Goal: Contribute content: Contribute content

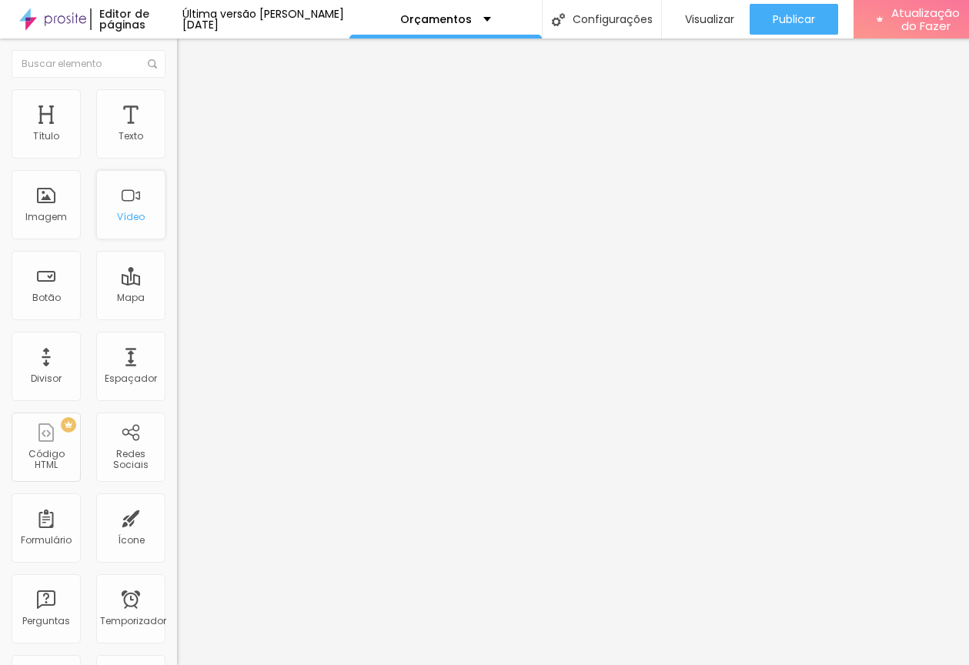
click at [117, 210] on font "Vídeo" at bounding box center [131, 216] width 28 height 13
click at [132, 199] on div "Vídeo" at bounding box center [130, 204] width 69 height 69
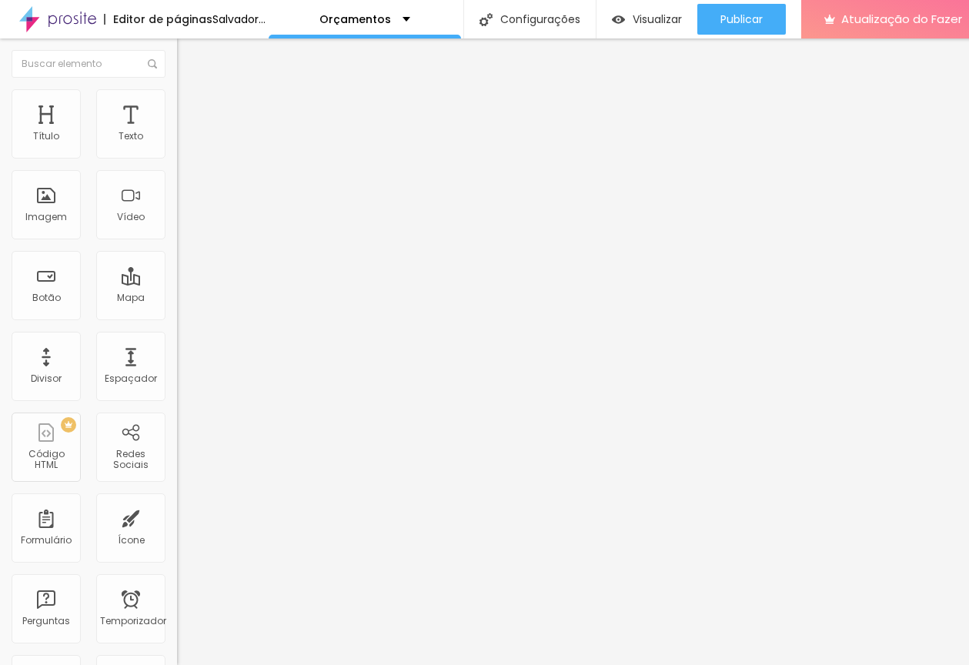
click at [177, 145] on input "text" at bounding box center [269, 136] width 185 height 15
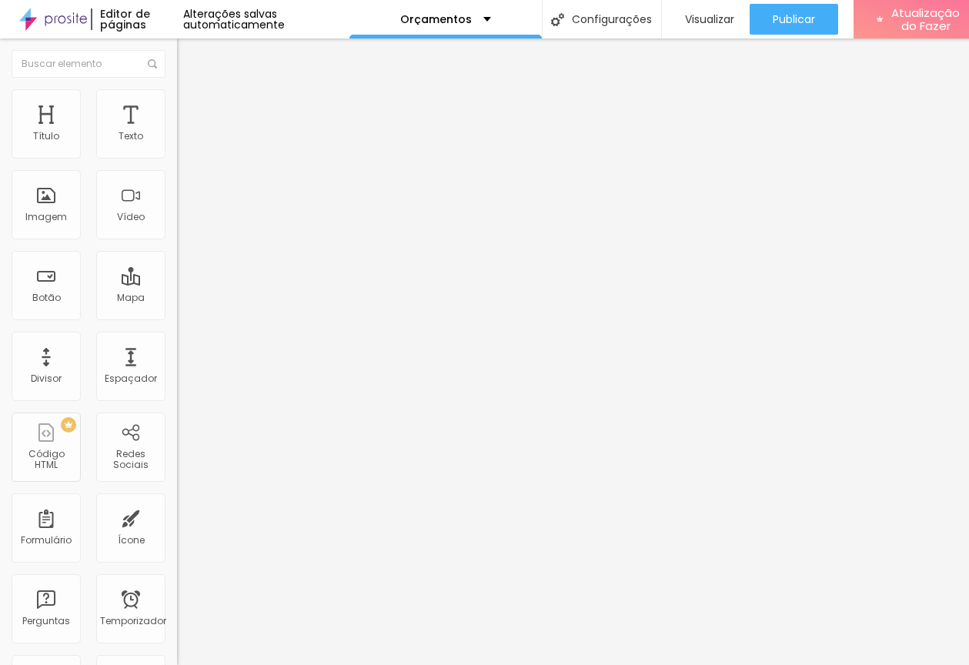
paste input "https://youtu.be/m940dSgbeyc"
type input "https://youtu.be/m940dSgbeyc"
click at [177, 105] on li "Estilo" at bounding box center [265, 96] width 177 height 15
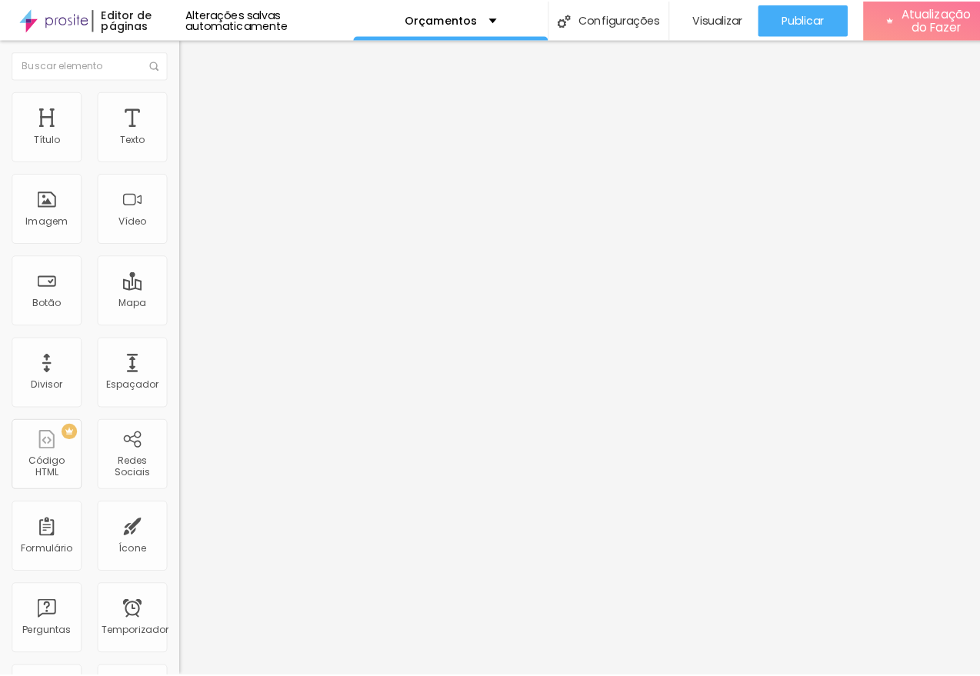
scroll to position [0, 0]
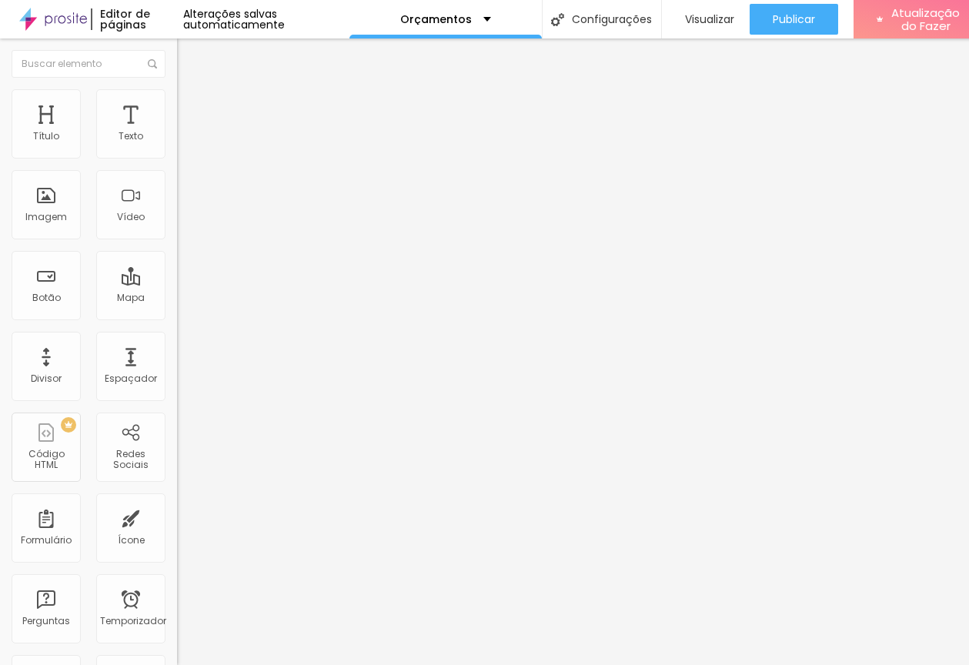
click at [177, 105] on li "Avançado" at bounding box center [265, 112] width 177 height 15
click at [177, 99] on li "Estilo" at bounding box center [265, 96] width 177 height 15
type input "98"
type input "97"
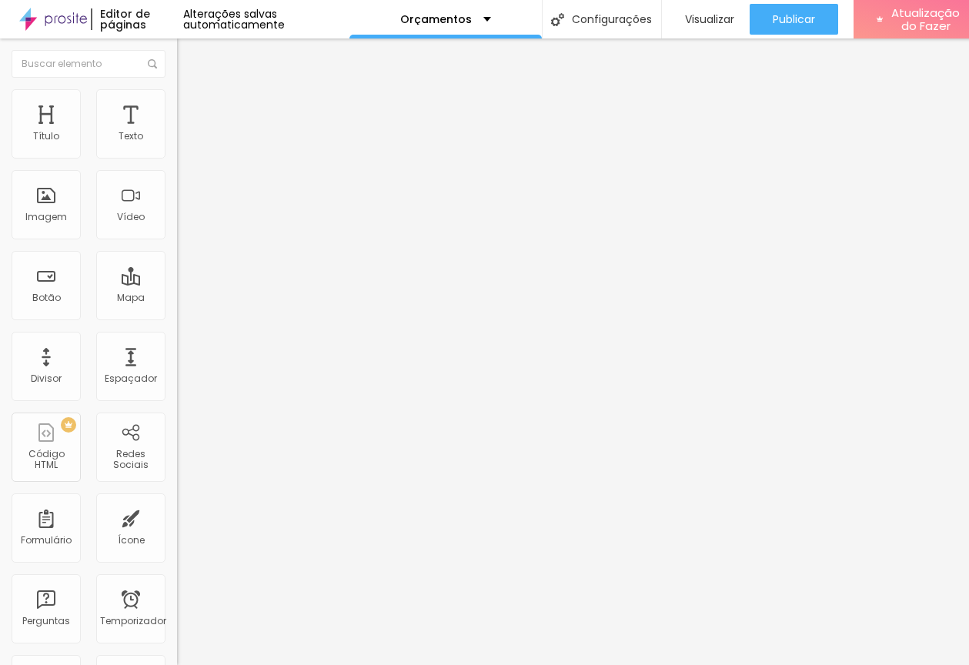
type input "97"
type input "95"
type input "92"
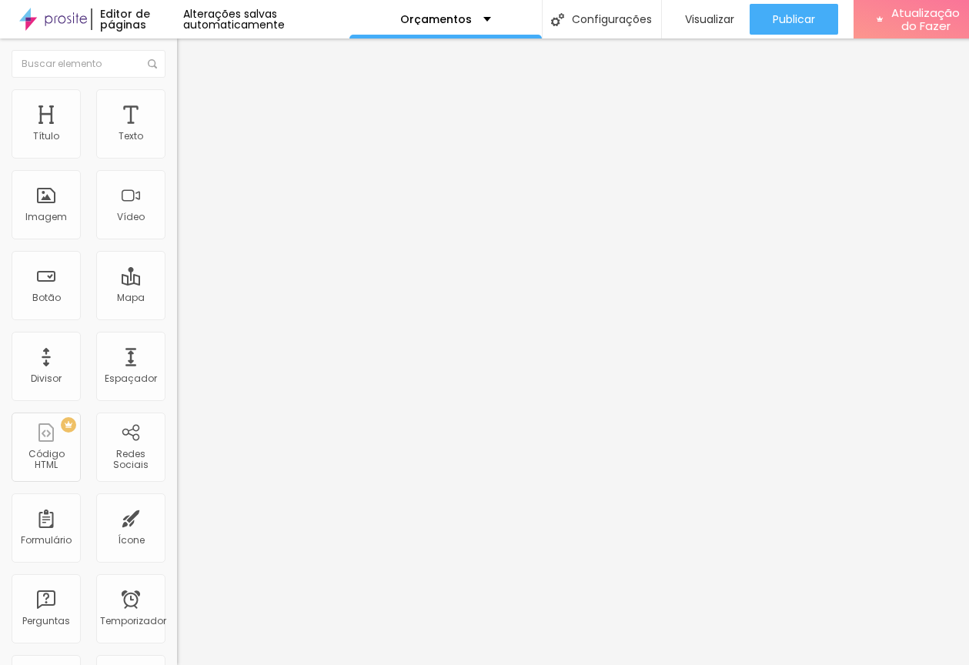
type input "90"
type input "87"
type input "86"
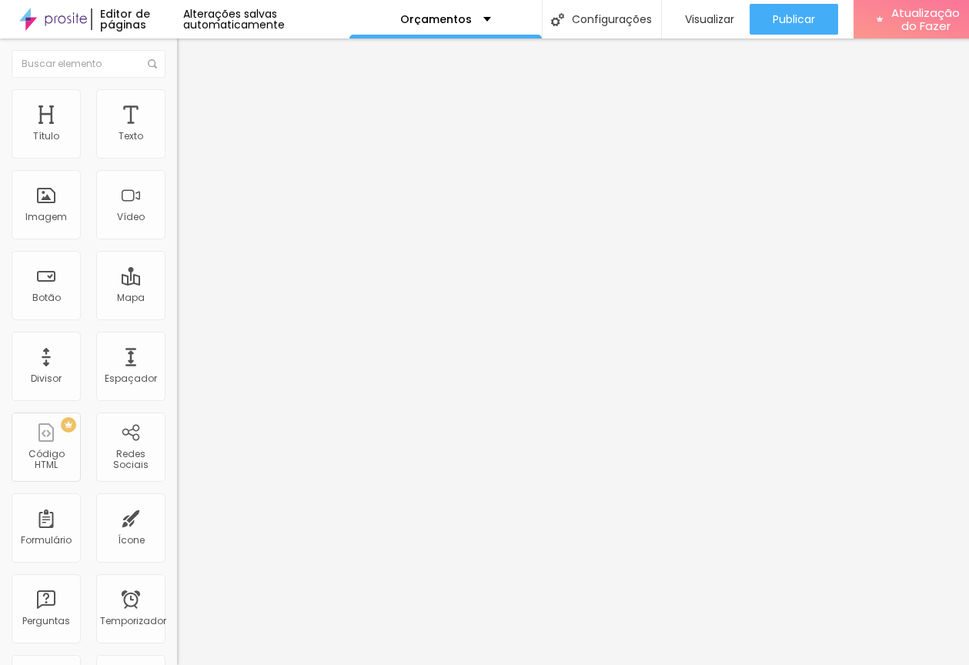
type input "86"
type input "84"
type input "83"
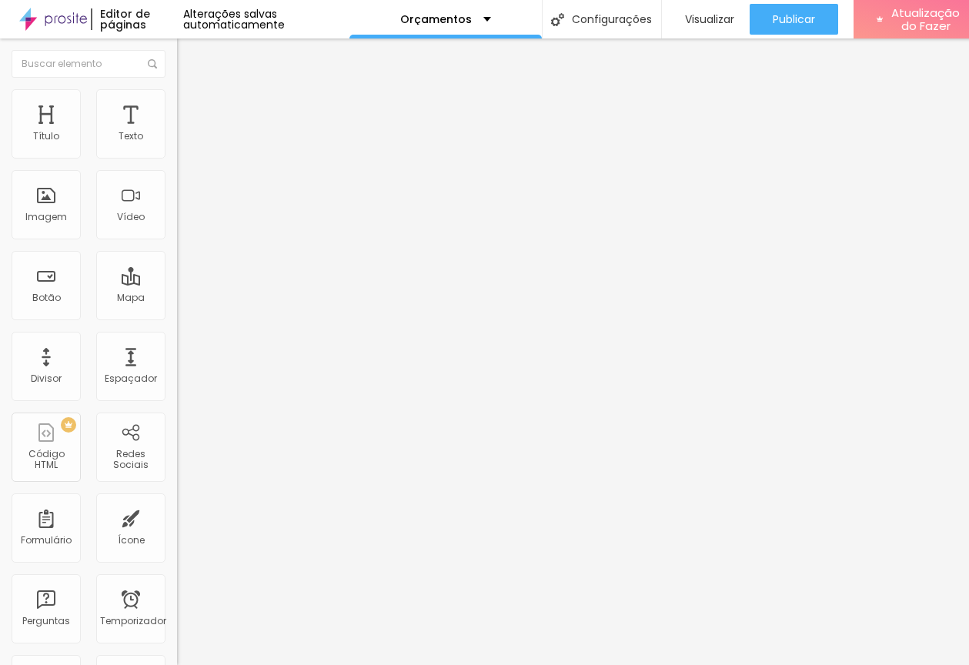
type input "82"
type input "81"
type input "78"
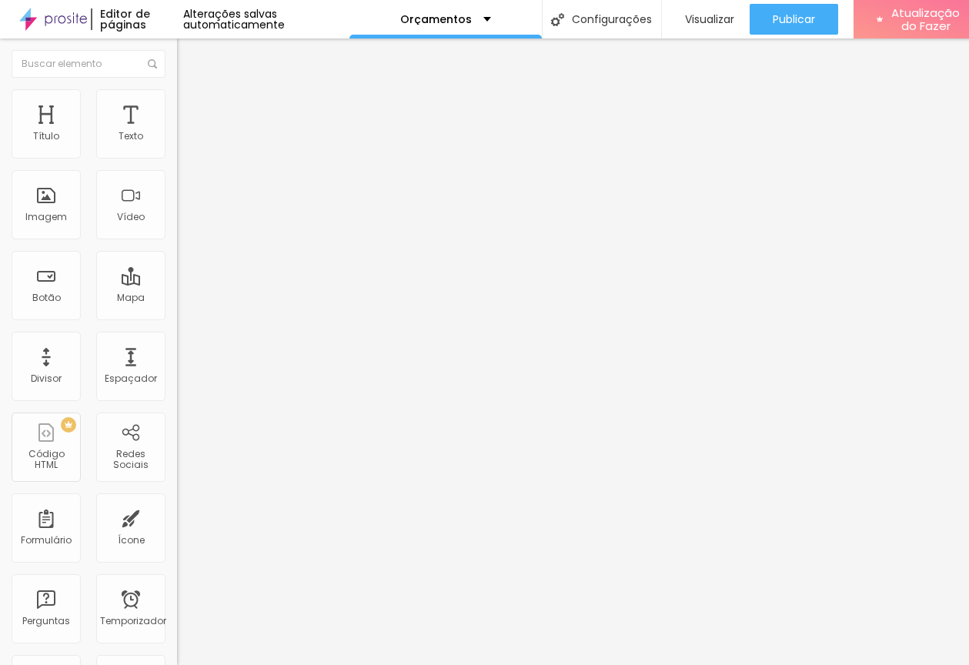
type input "78"
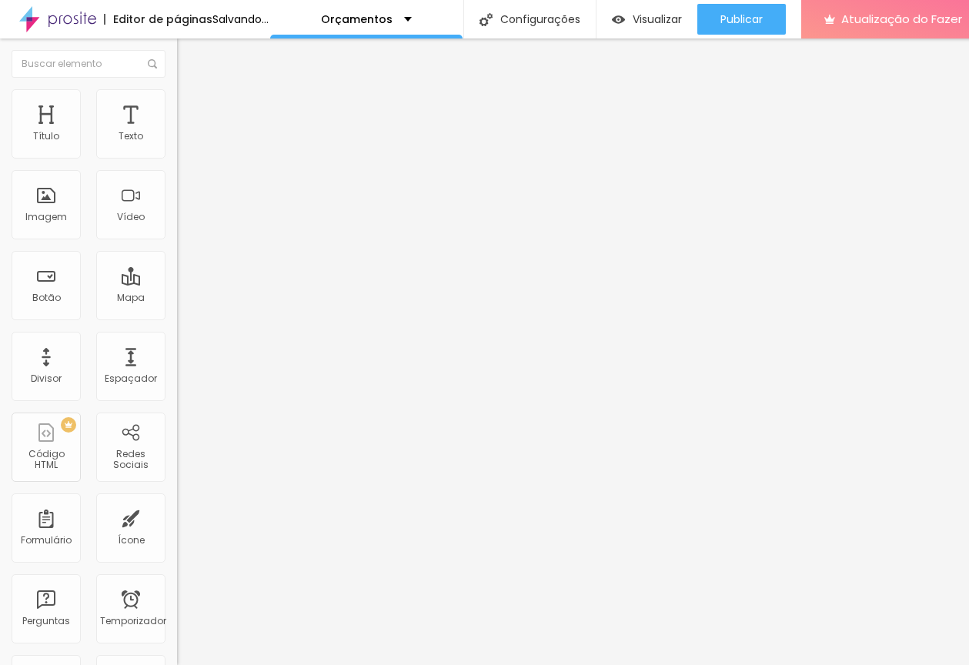
type input "77"
type input "76"
type input "75"
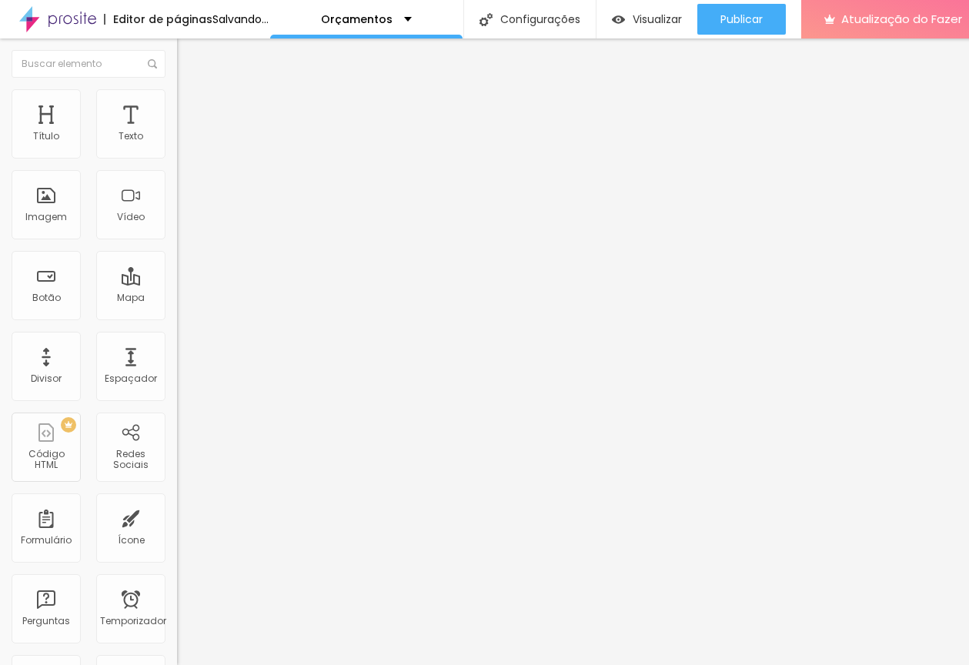
type input "75"
type input "74"
type input "73"
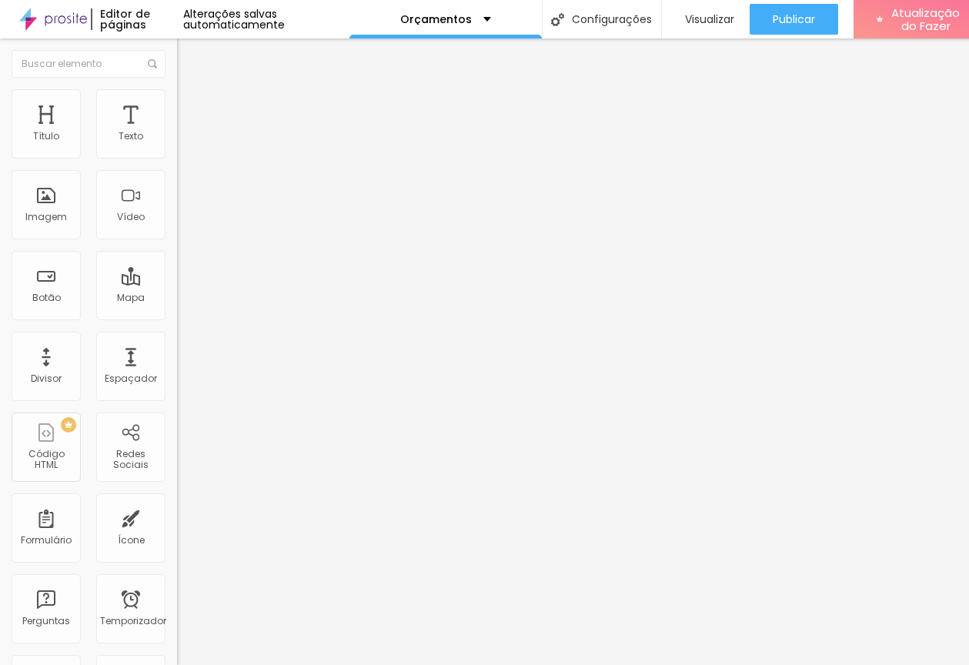
type input "74"
type input "75"
type input "77"
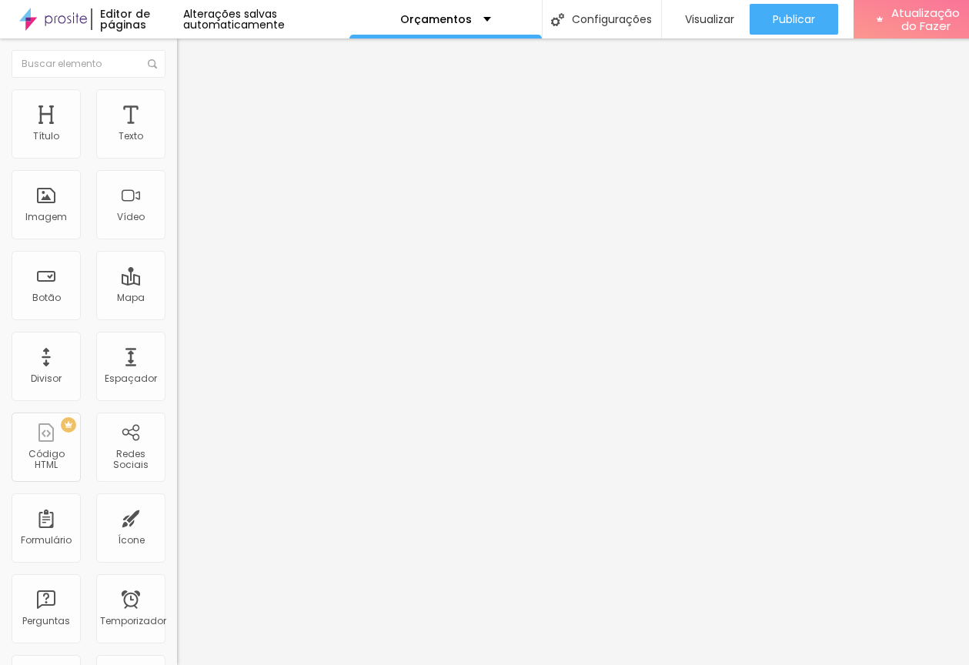
type input "77"
type input "78"
type input "82"
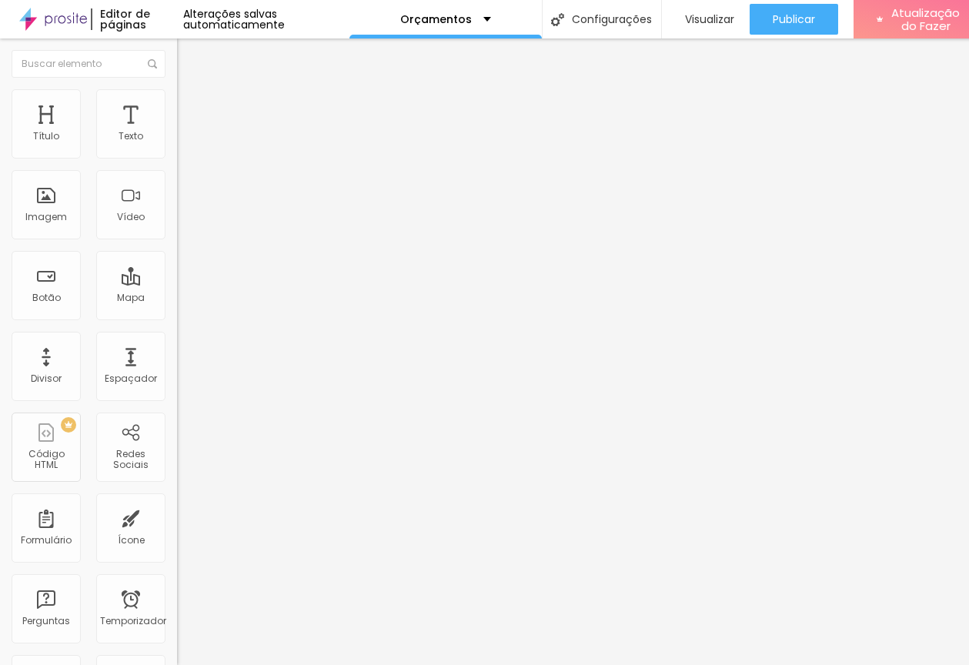
type input "85"
type input "89"
type input "93"
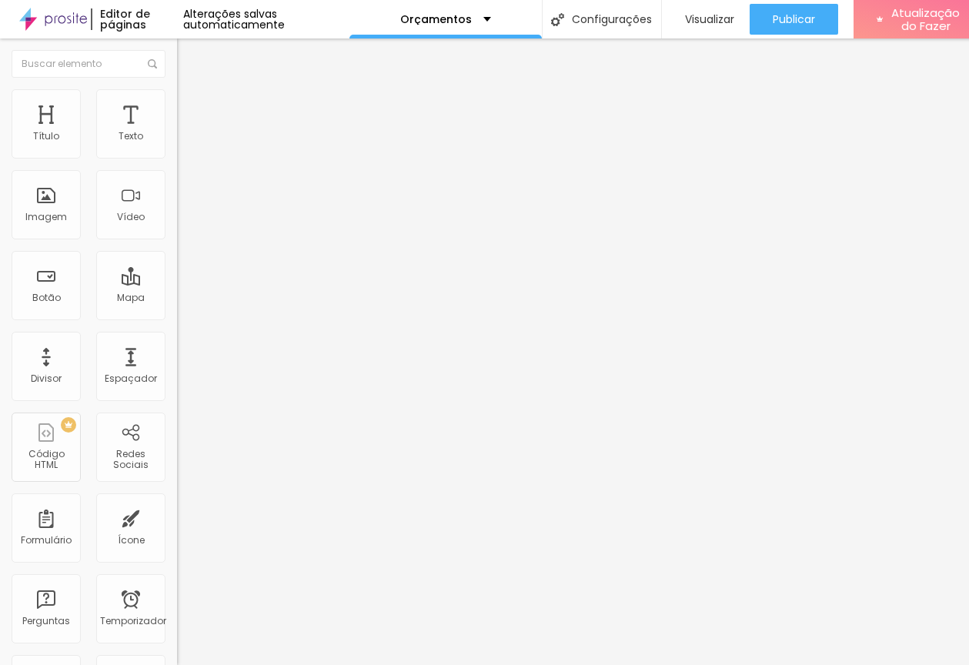
type input "93"
type input "98"
type input "100"
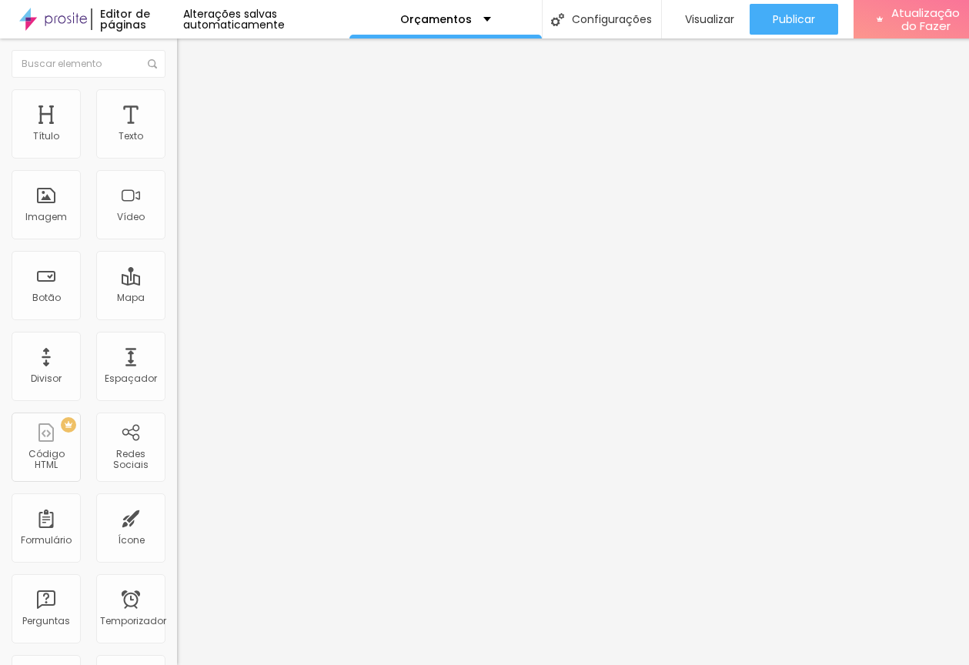
drag, startPoint x: 156, startPoint y: 165, endPoint x: 209, endPoint y: 166, distance: 53.1
click at [209, 158] on input "range" at bounding box center [226, 151] width 99 height 12
click at [177, 105] on li "Avançado" at bounding box center [265, 112] width 177 height 15
click at [713, 8] on div "Visualizar" at bounding box center [705, 19] width 57 height 31
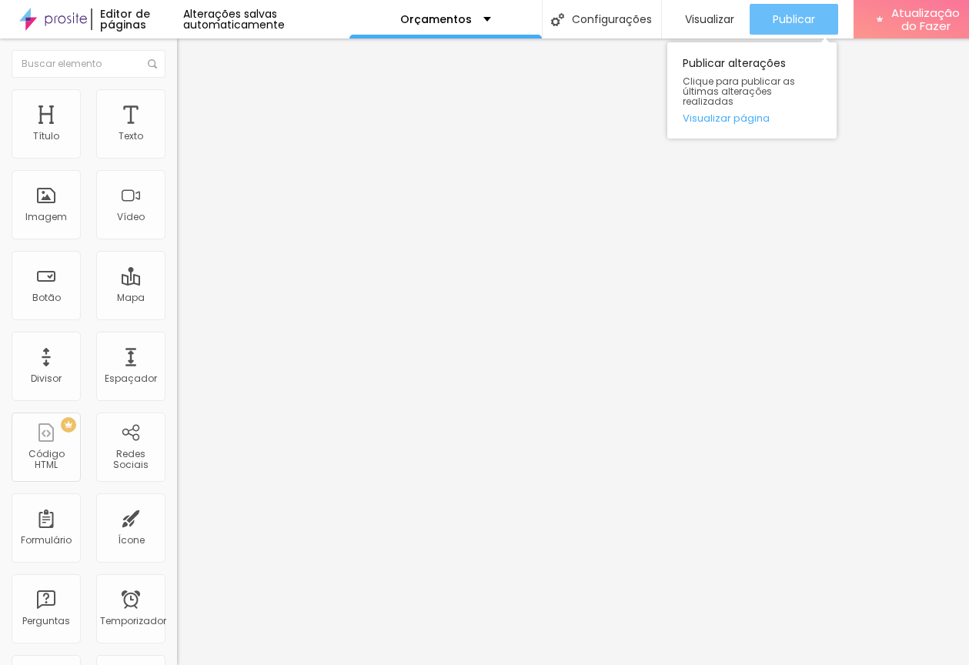
click at [810, 17] on font "Publicar" at bounding box center [794, 19] width 42 height 15
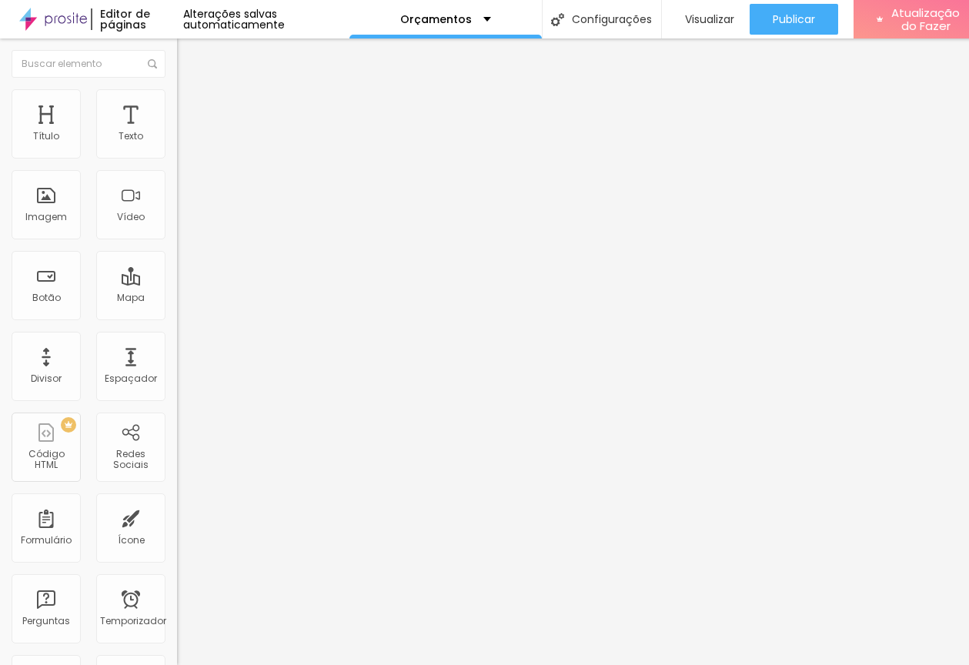
click at [177, 132] on span "Trocar imagem" at bounding box center [219, 125] width 84 height 13
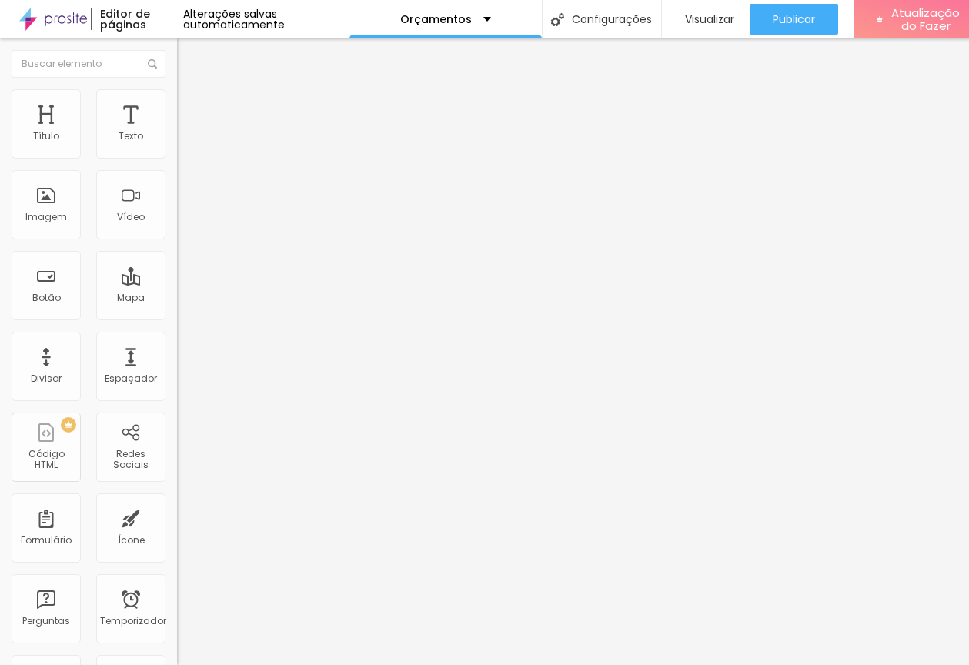
click at [186, 132] on font "Trocar imagem" at bounding box center [223, 125] width 75 height 13
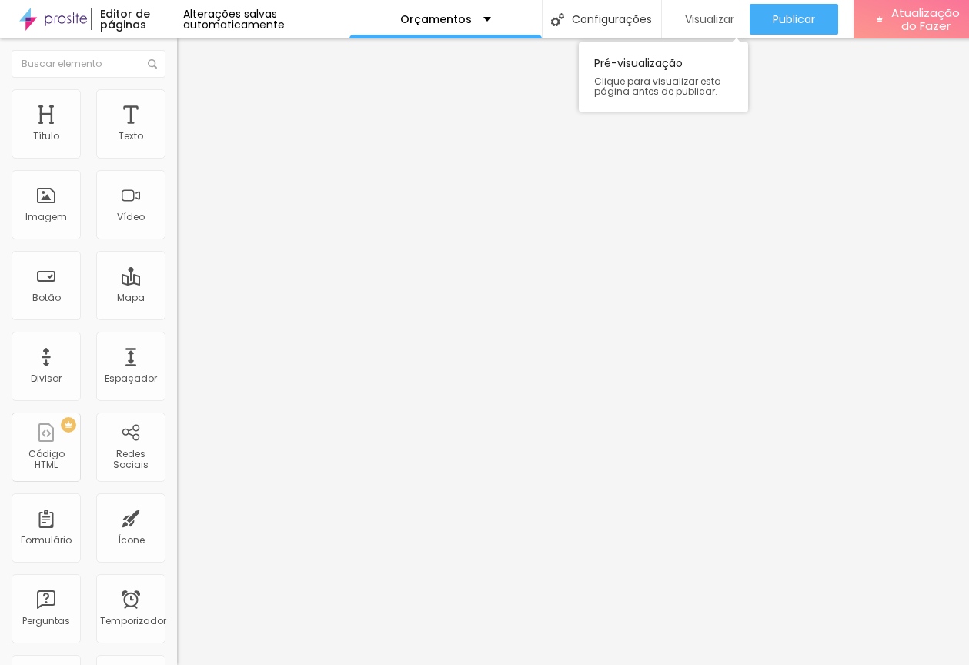
click at [720, 29] on div "Visualizar" at bounding box center [705, 19] width 57 height 31
click at [186, 132] on font "Trocar imagem" at bounding box center [223, 125] width 75 height 13
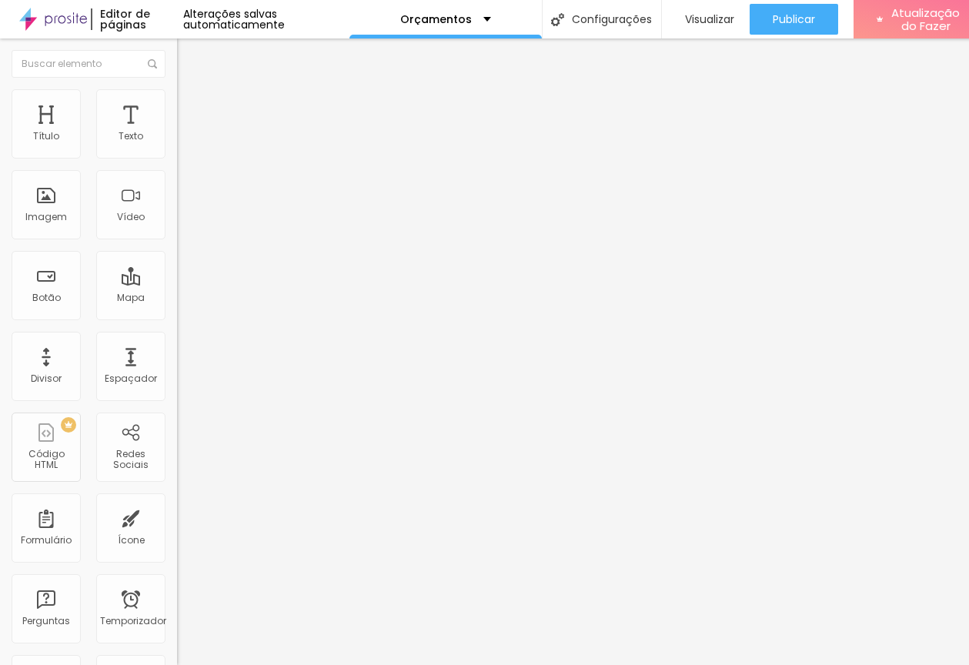
click at [186, 132] on font "Trocar imagem" at bounding box center [223, 125] width 75 height 13
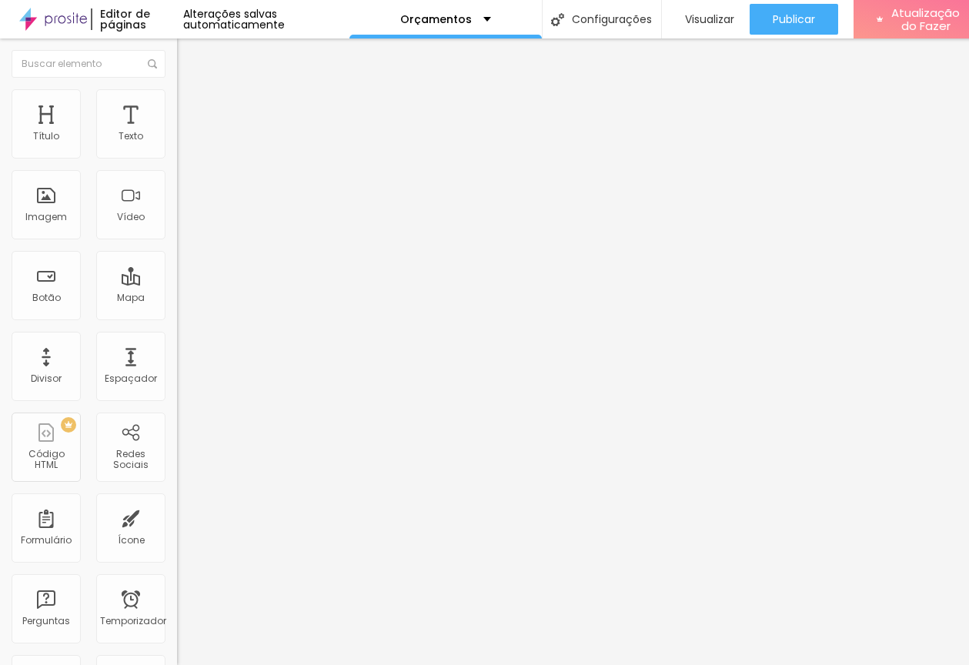
click at [186, 132] on font "Trocar imagem" at bounding box center [223, 125] width 75 height 13
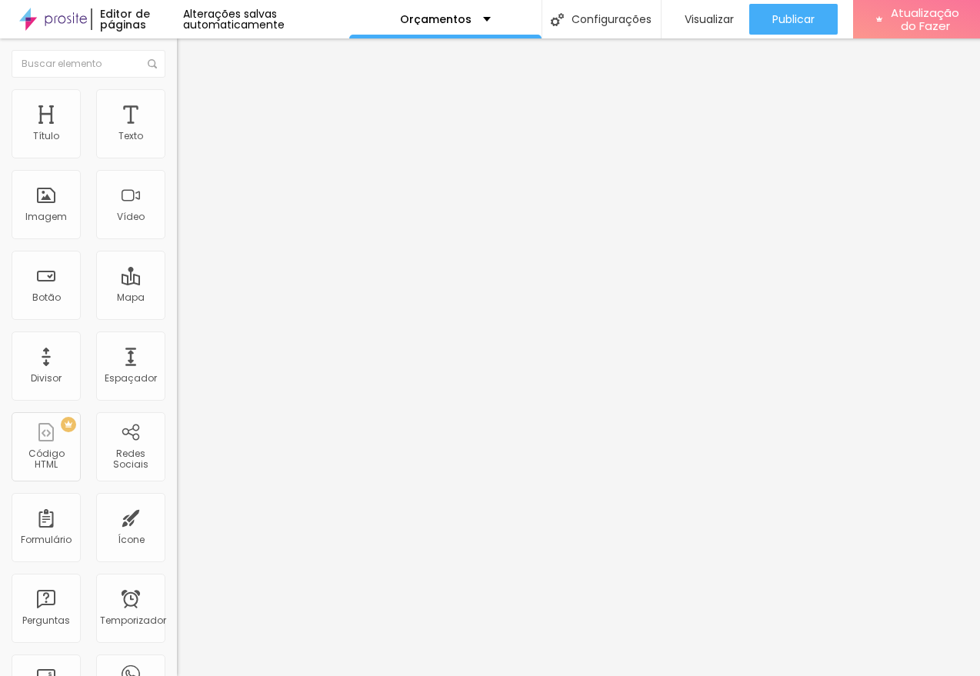
scroll to position [2248, 0]
drag, startPoint x: 770, startPoint y: 326, endPoint x: 811, endPoint y: 305, distance: 45.8
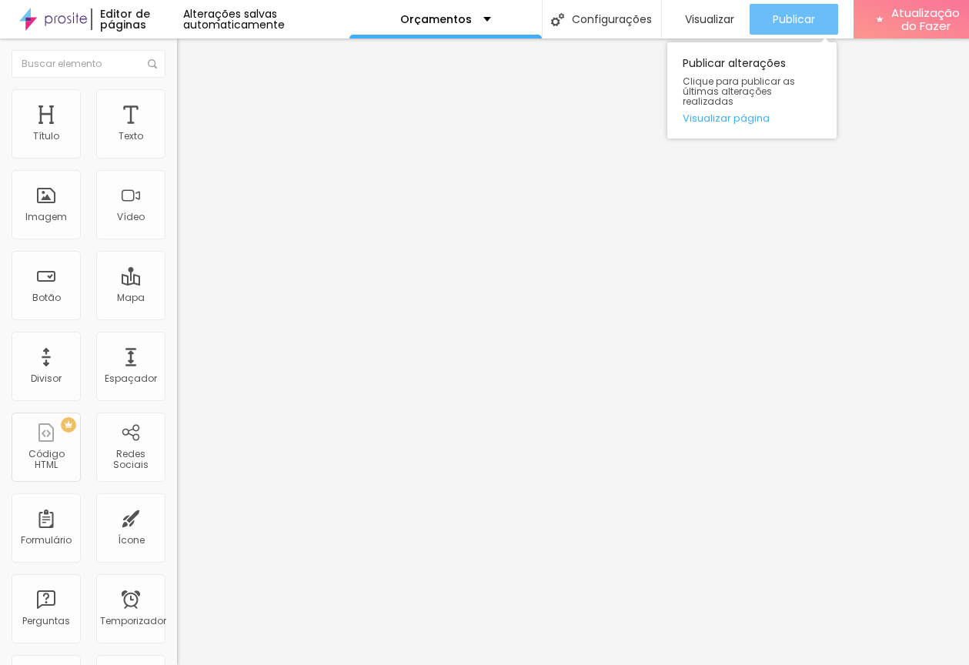
click at [794, 23] on font "Publicar" at bounding box center [794, 19] width 42 height 15
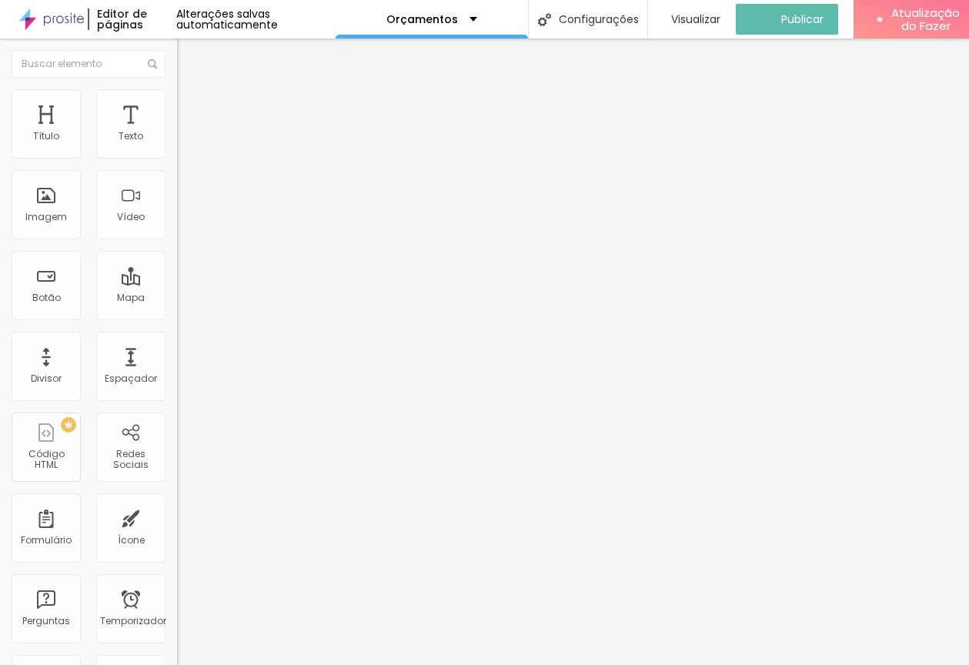
click at [186, 132] on font "Trocar imagem" at bounding box center [223, 125] width 75 height 13
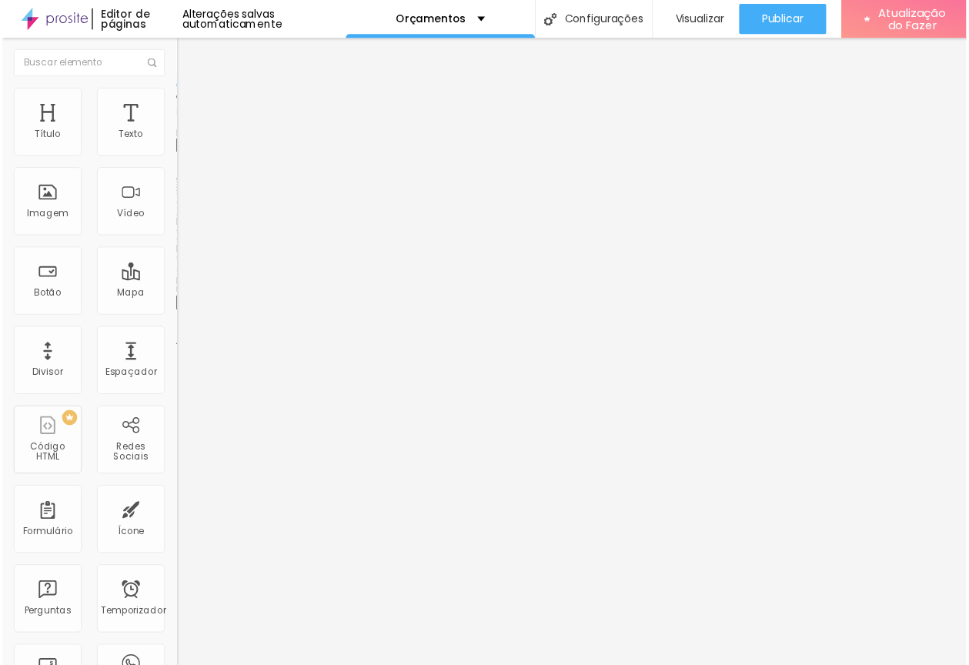
scroll to position [1684, 0]
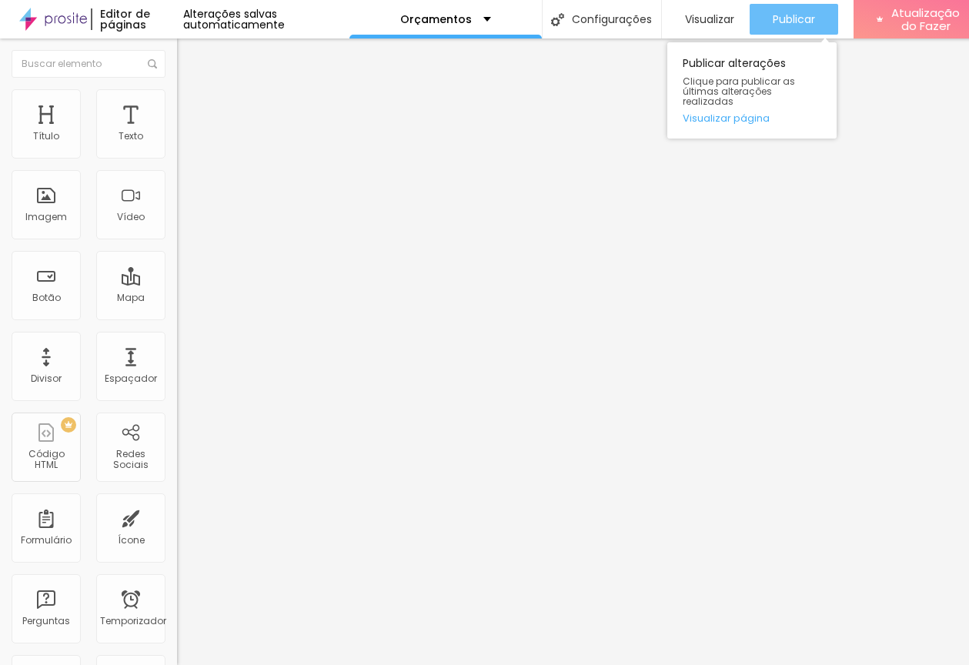
click at [771, 21] on button "Publicar" at bounding box center [793, 19] width 88 height 31
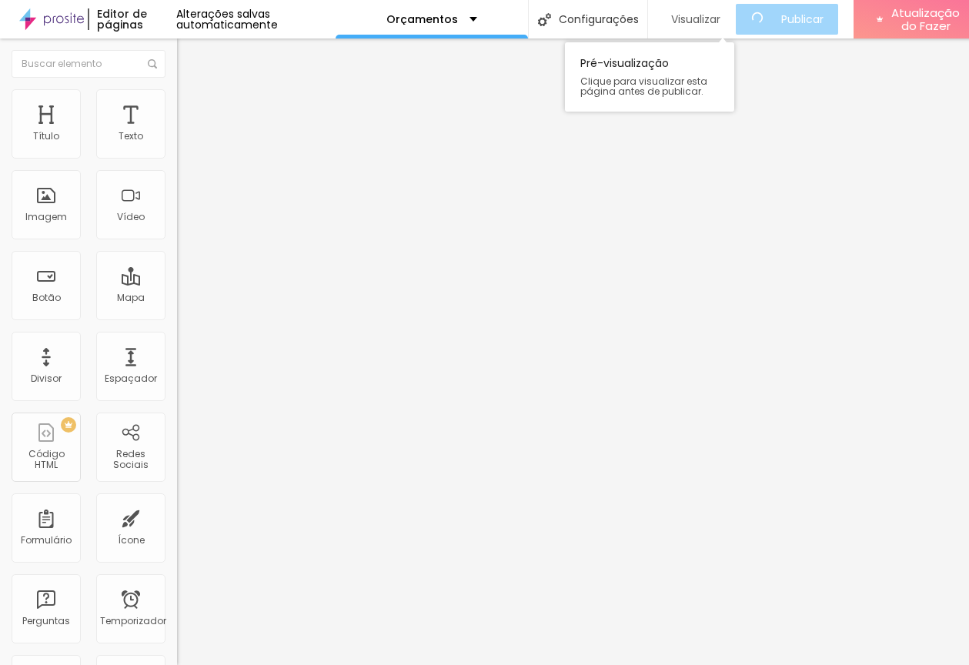
click at [686, 16] on font "Visualizar" at bounding box center [695, 19] width 49 height 15
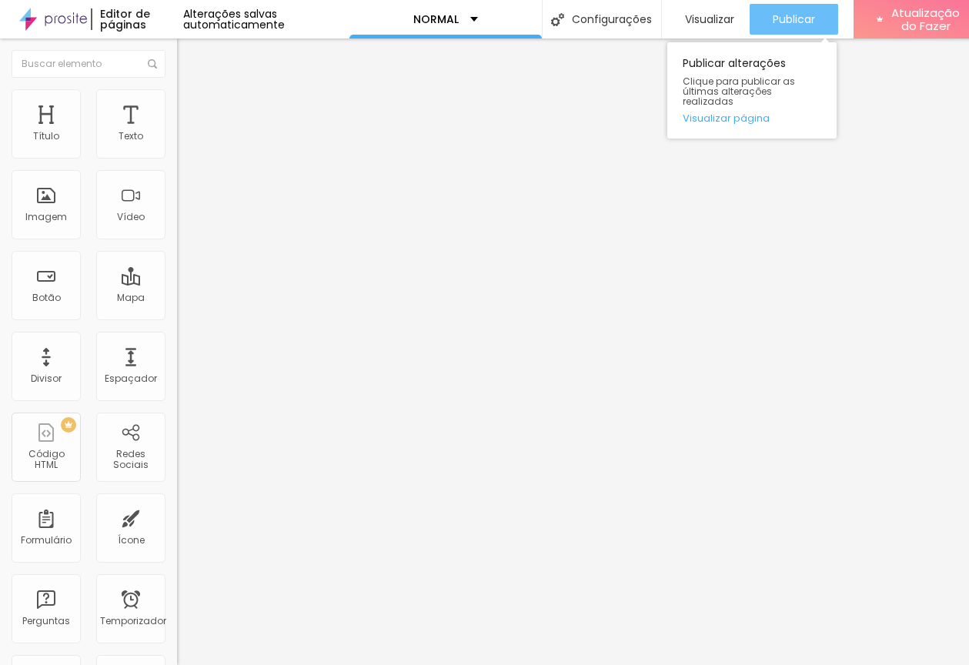
click at [808, 27] on div "Publicar" at bounding box center [794, 19] width 42 height 31
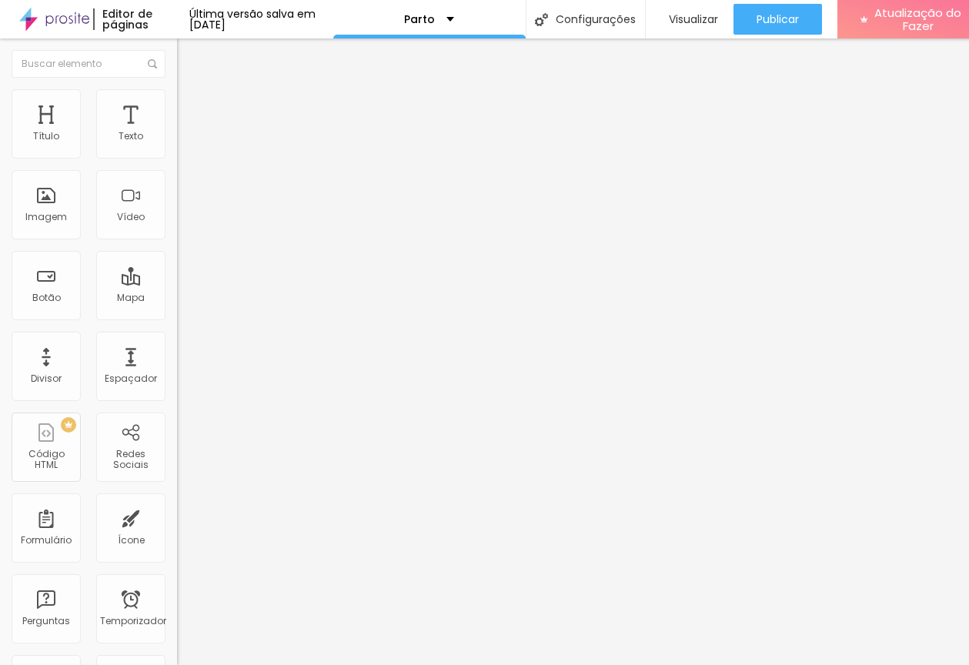
scroll to position [12, 0]
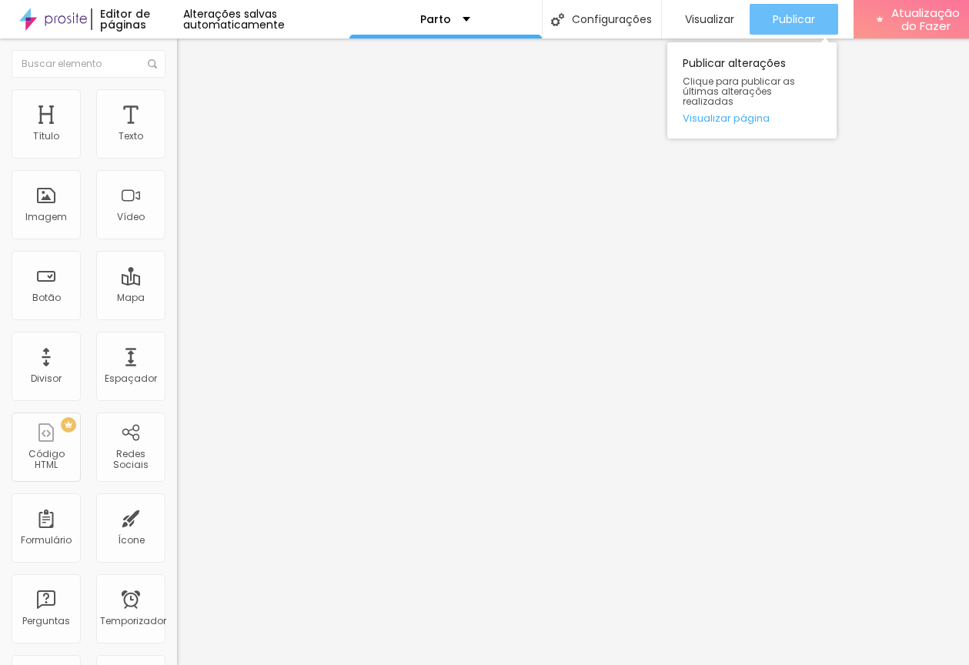
click at [780, 13] on font "Publicar" at bounding box center [794, 19] width 42 height 15
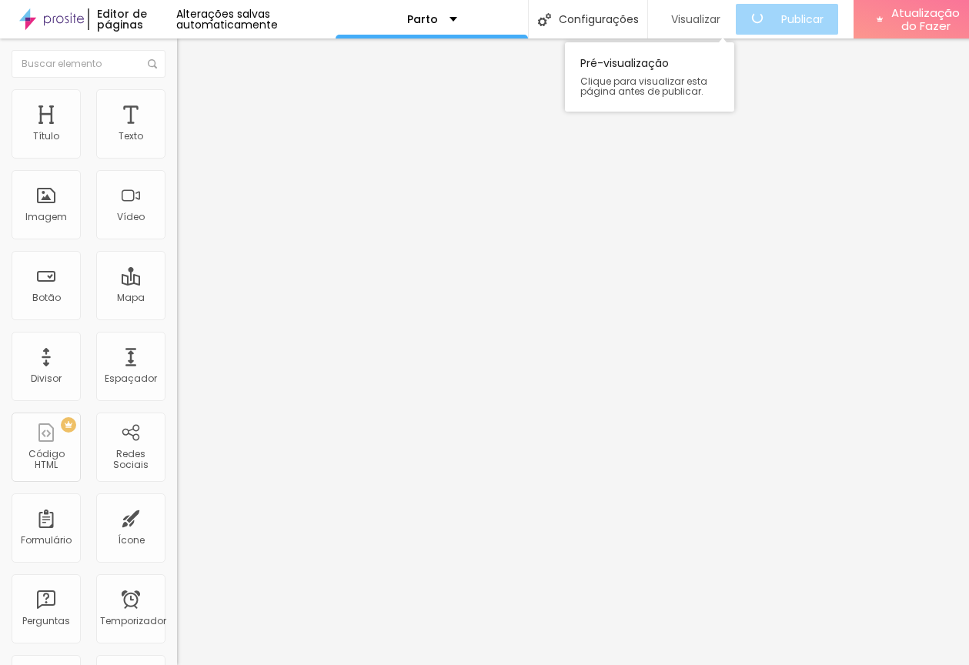
click at [718, 12] on font "Visualizar" at bounding box center [695, 19] width 49 height 15
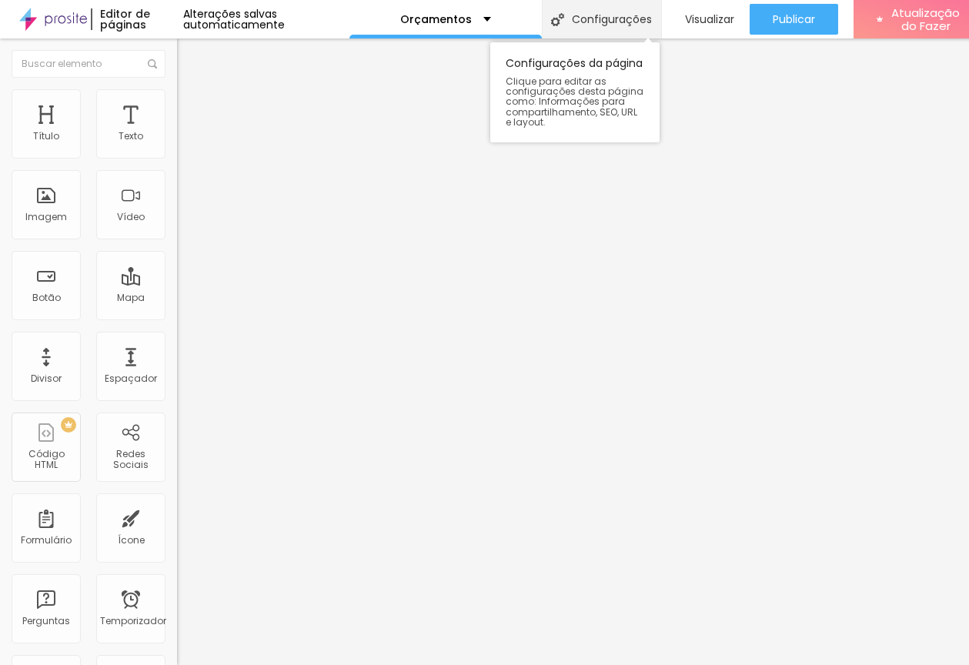
click at [598, 12] on font "Configurações" at bounding box center [612, 19] width 80 height 15
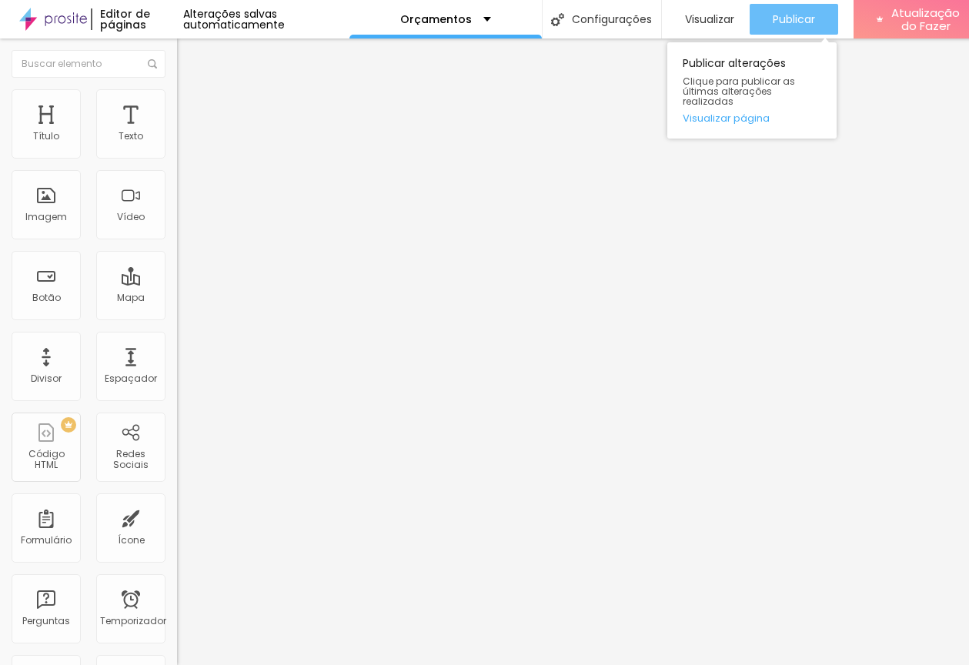
click at [793, 12] on font "Publicar" at bounding box center [794, 19] width 42 height 15
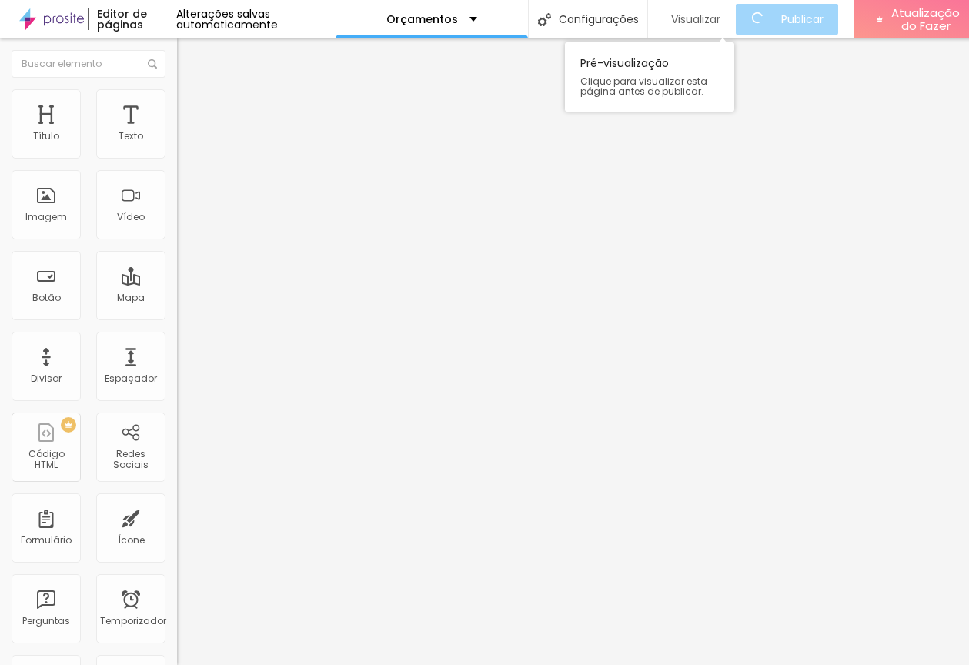
click at [719, 15] on font "Visualizar" at bounding box center [695, 19] width 49 height 15
